Goal: Information Seeking & Learning: Learn about a topic

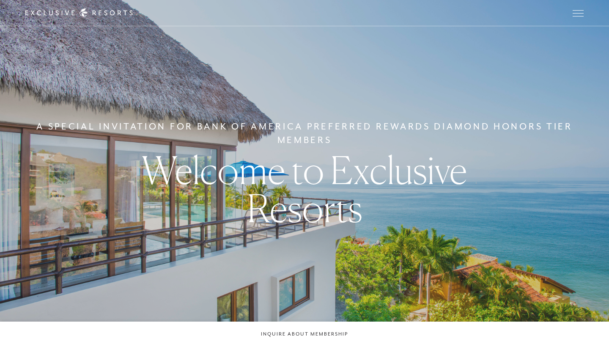
checkbox input "false"
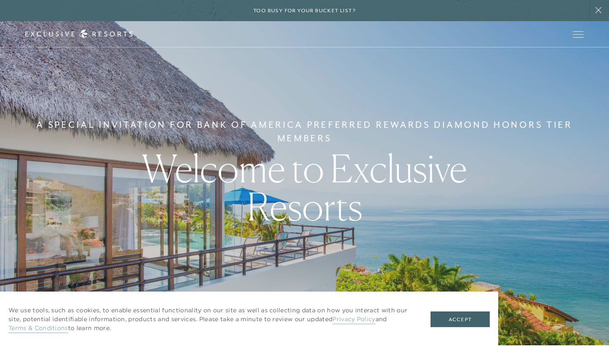
scroll to position [5, 0]
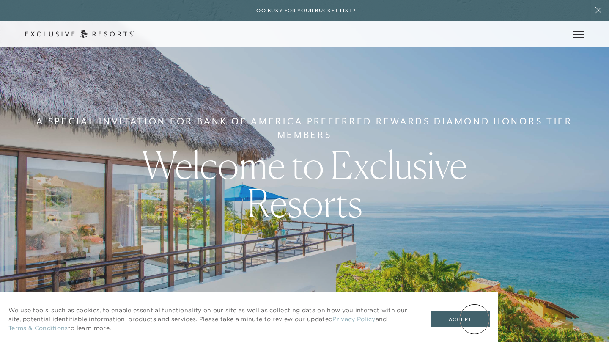
click at [475, 319] on button "Accept" at bounding box center [460, 319] width 59 height 16
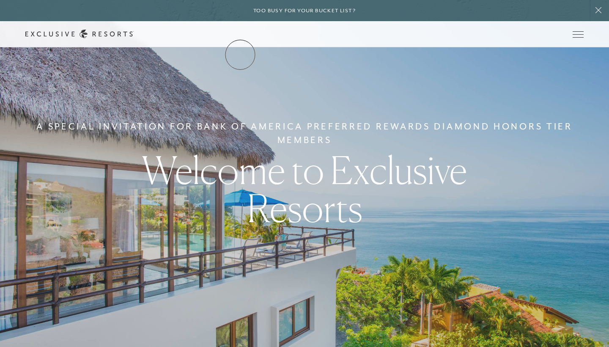
scroll to position [0, 0]
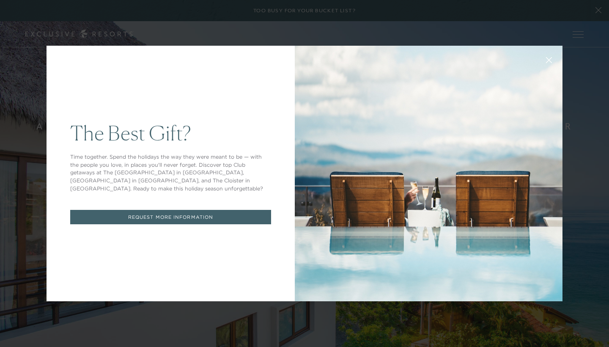
click at [187, 215] on link "REQUEST MORE INFORMATION" at bounding box center [170, 217] width 201 height 15
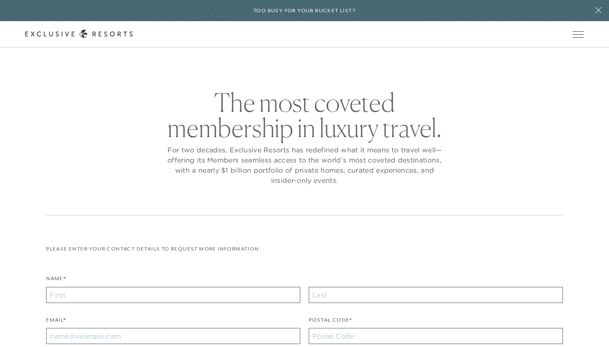
checkbox input "false"
click at [0, 0] on link "The Collection" at bounding box center [0, 0] width 0 height 0
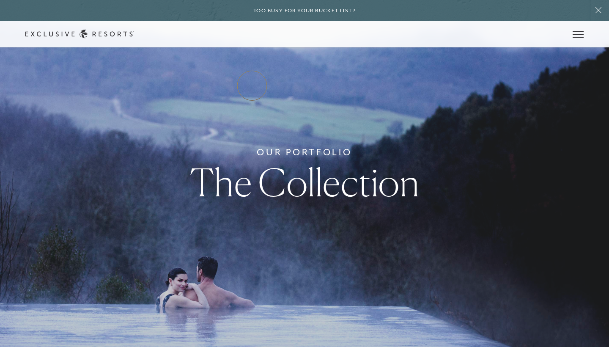
click at [0, 0] on link "Residence Collection" at bounding box center [0, 0] width 0 height 0
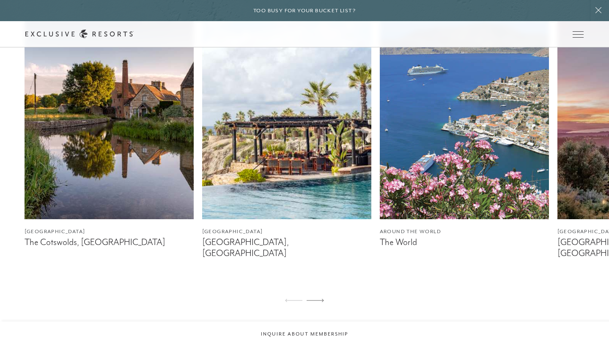
scroll to position [532, 0]
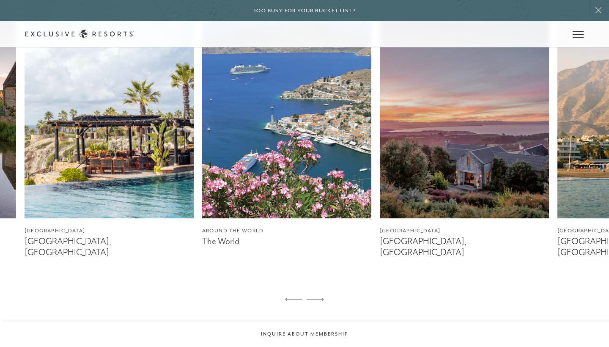
click at [288, 180] on img at bounding box center [286, 113] width 169 height 212
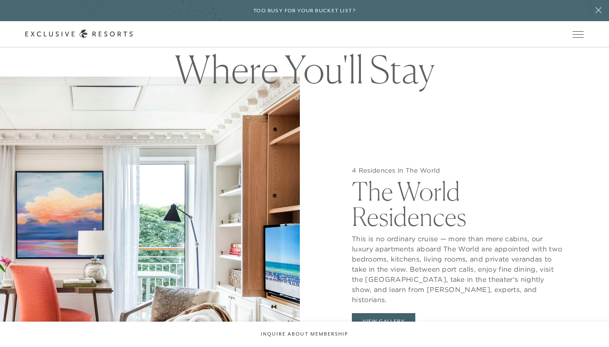
scroll to position [802, 0]
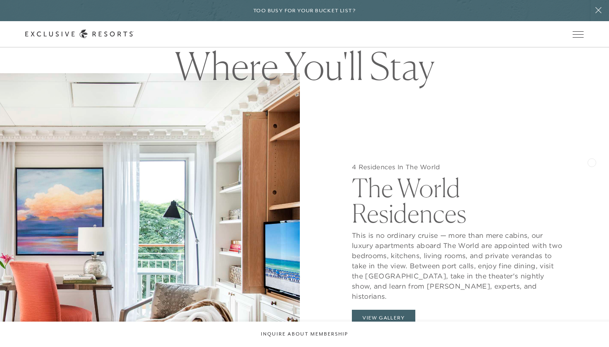
click at [592, 161] on div "4 Residences In The World The World Residences This is no ordinary cruise — mor…" at bounding box center [459, 246] width 300 height 347
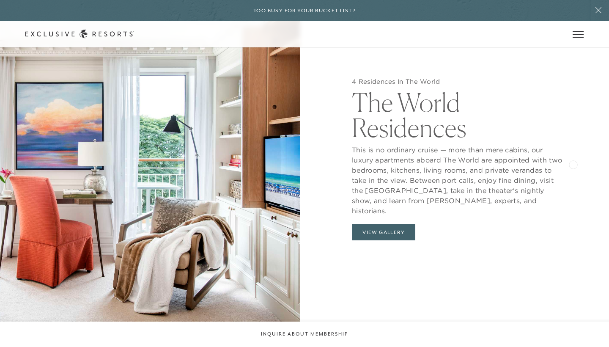
scroll to position [888, 0]
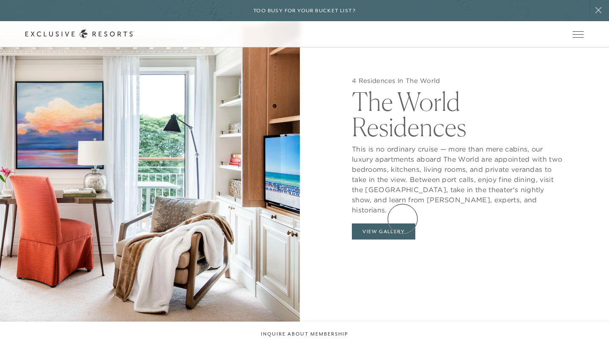
click at [403, 223] on button "View Gallery" at bounding box center [383, 231] width 63 height 16
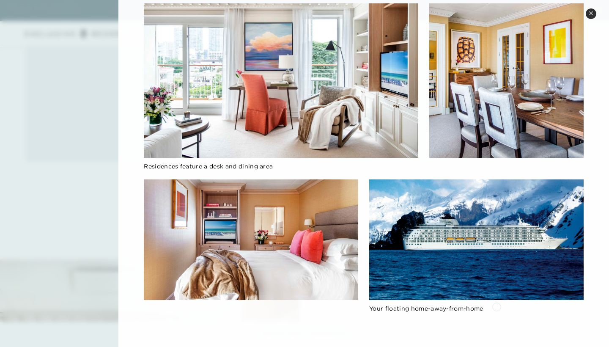
scroll to position [470, 0]
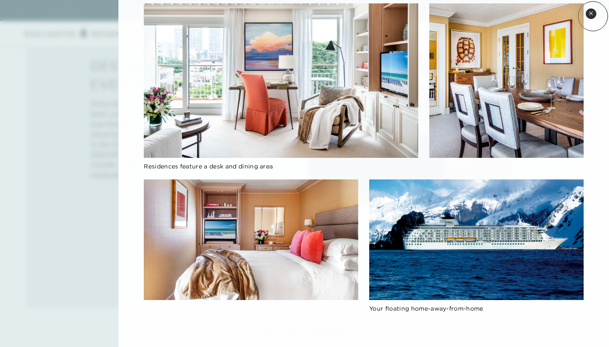
click at [590, 16] on button "Close quickview" at bounding box center [591, 13] width 11 height 11
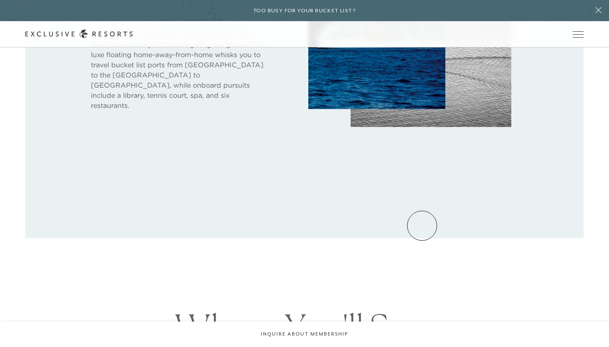
scroll to position [536, 0]
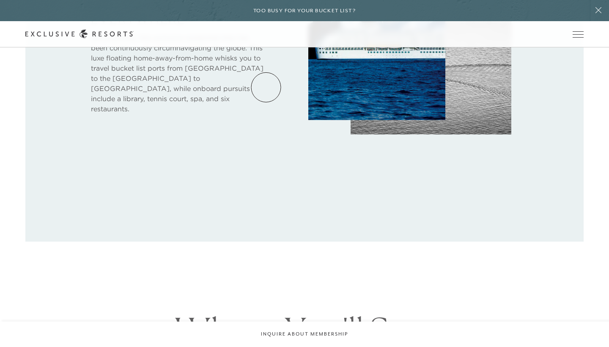
click at [0, 0] on link "Residence Collection" at bounding box center [0, 0] width 0 height 0
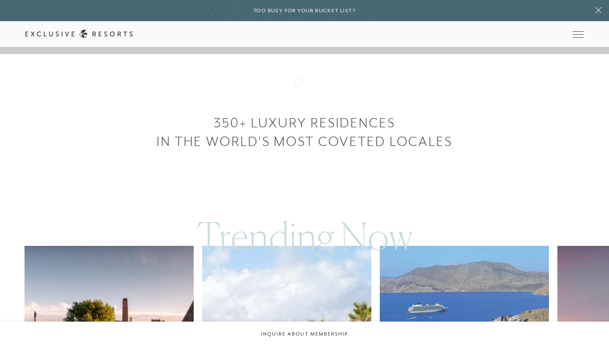
scroll to position [294, 0]
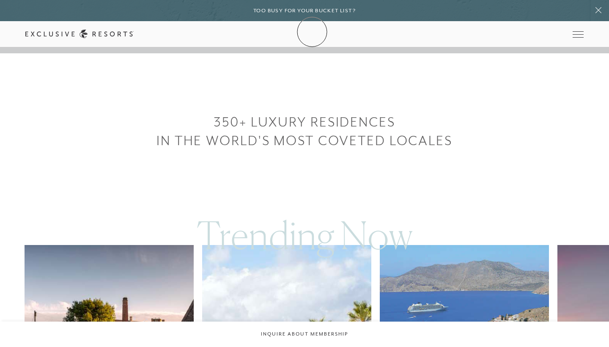
click at [0, 0] on link "Membership" at bounding box center [0, 0] width 0 height 0
